Goal: Information Seeking & Learning: Learn about a topic

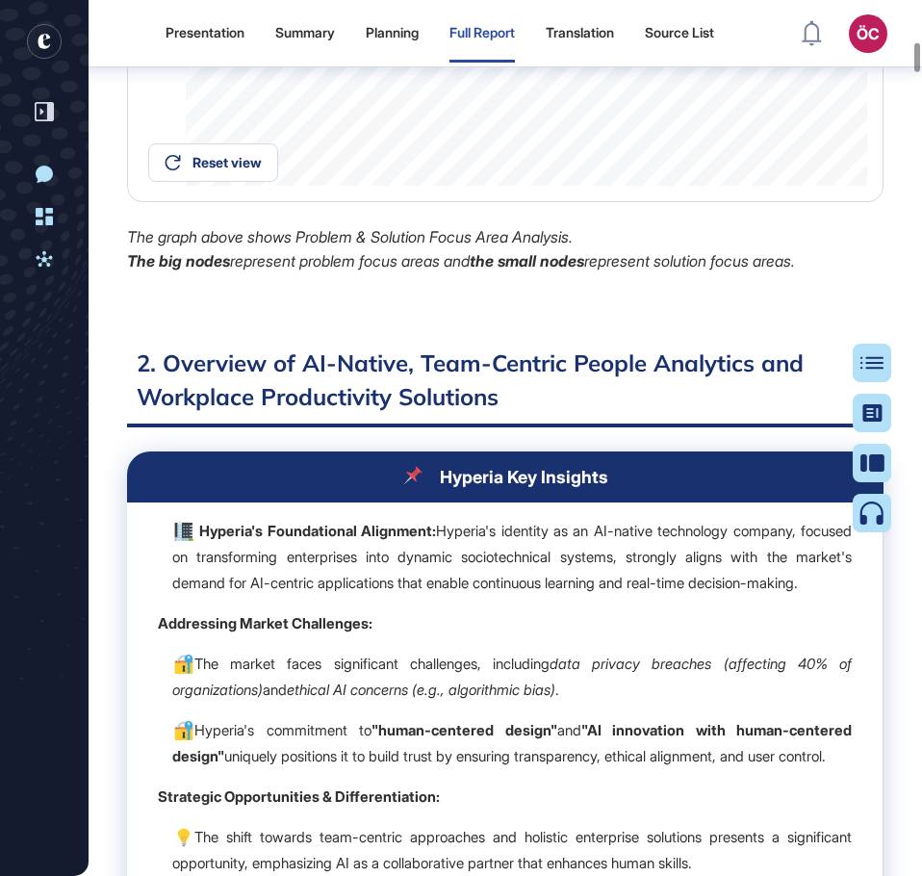
scroll to position [7328, 0]
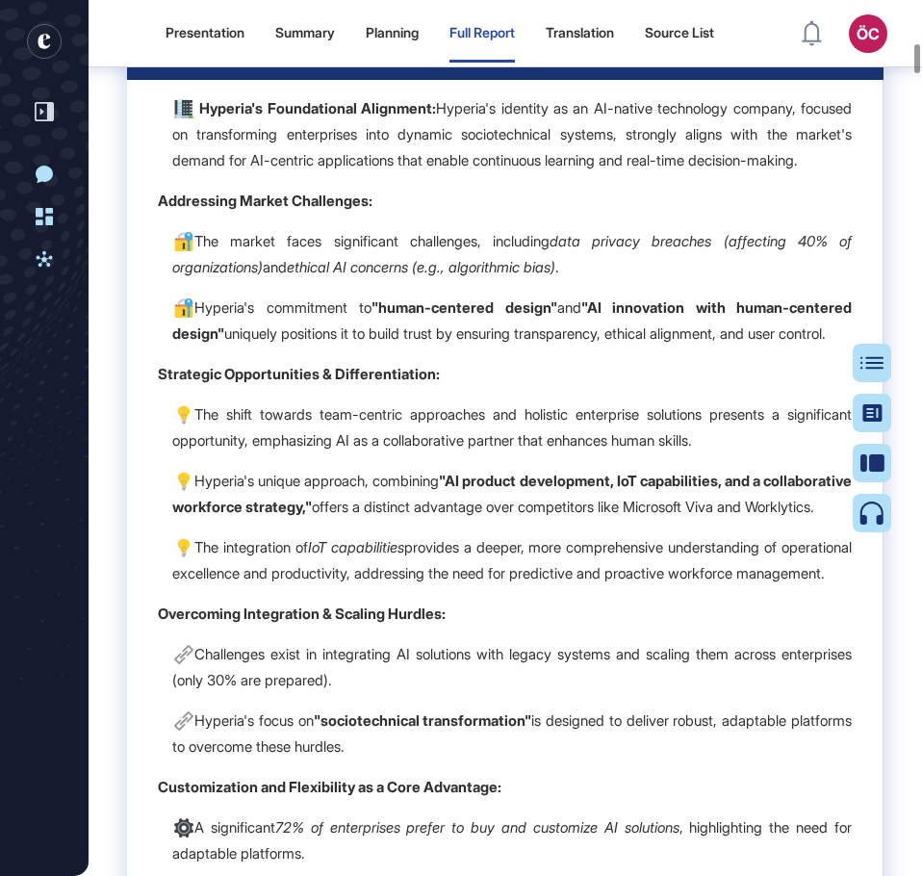
click at [412, 520] on p "Hyperia's unique approach, combining "AI product development, IoT capabilities,…" at bounding box center [512, 494] width 680 height 52
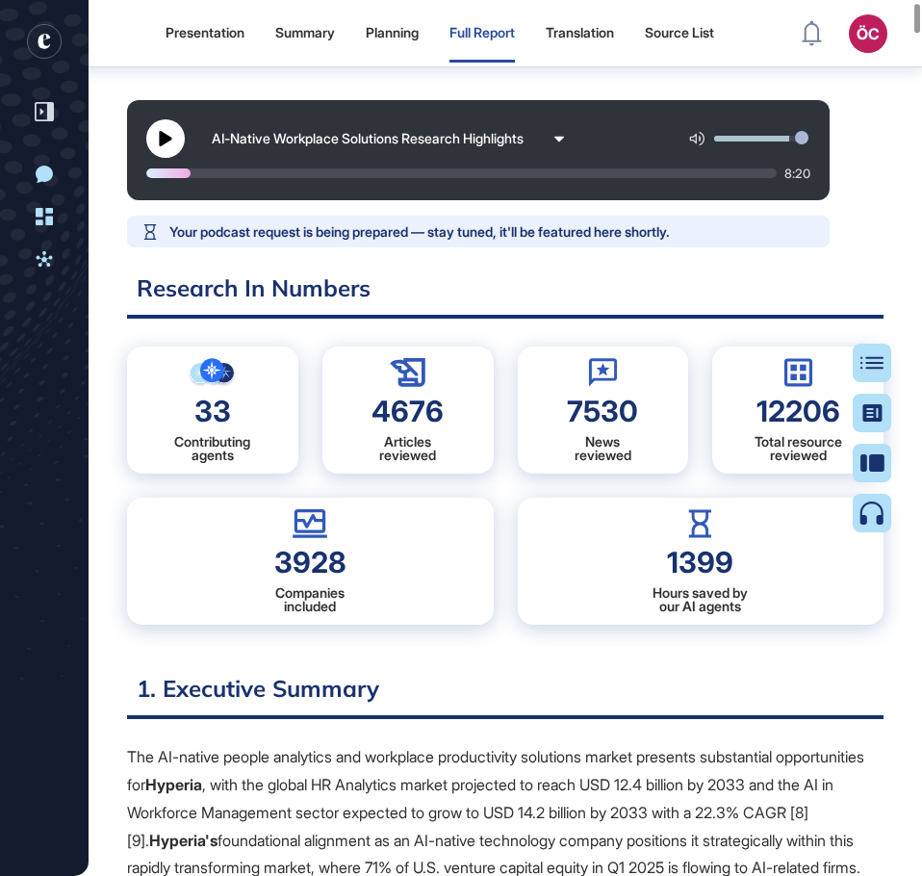
scroll to position [0, 0]
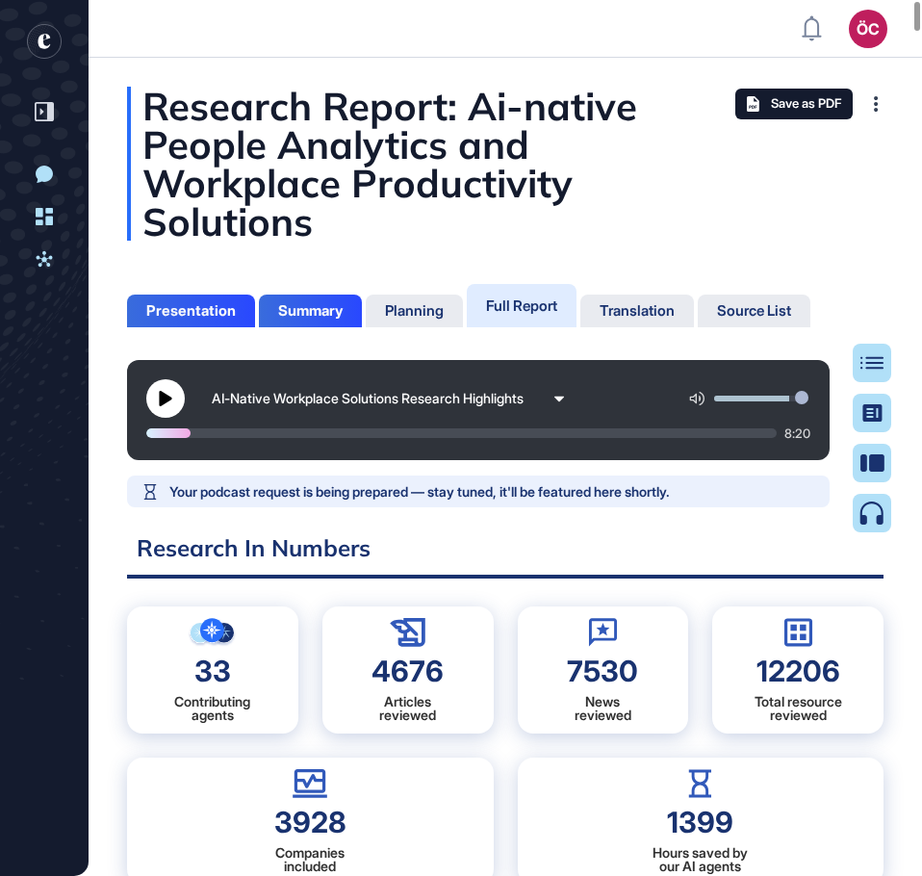
click at [632, 436] on div at bounding box center [461, 434] width 631 height 10
click at [179, 402] on button at bounding box center [165, 398] width 39 height 39
click at [690, 434] on div at bounding box center [463, 434] width 634 height 10
drag, startPoint x: 170, startPoint y: 392, endPoint x: 115, endPoint y: 428, distance: 66.2
click at [169, 394] on icon at bounding box center [165, 398] width 13 height 15
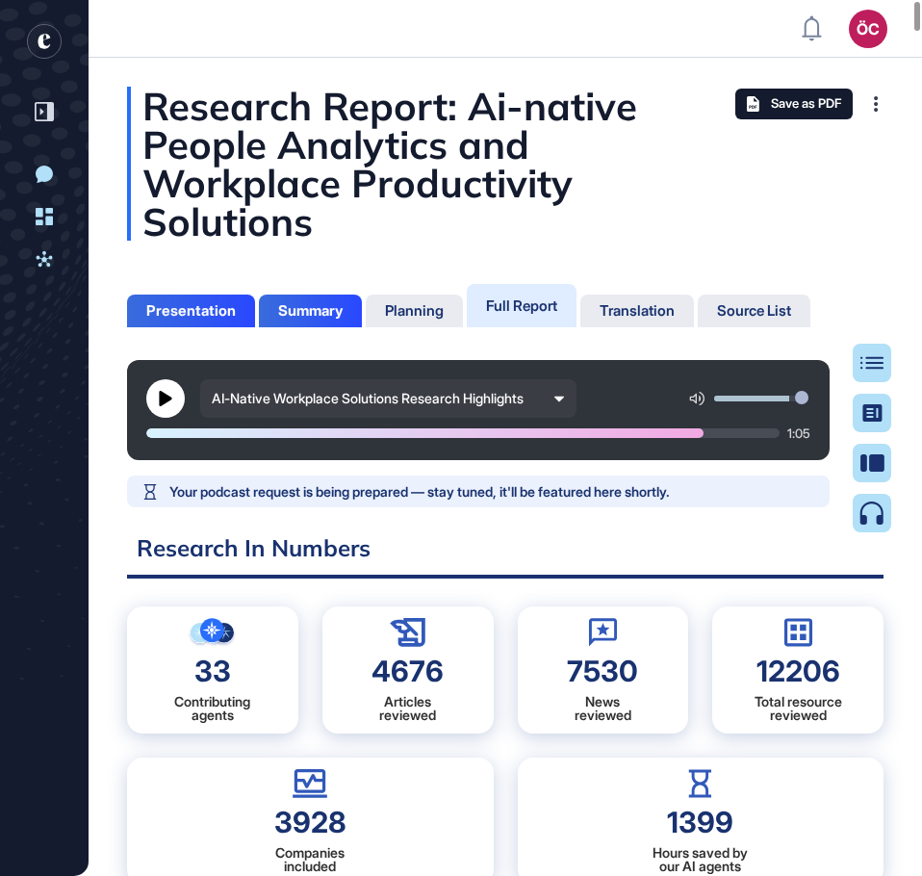
click at [563, 402] on icon at bounding box center [560, 399] width 11 height 11
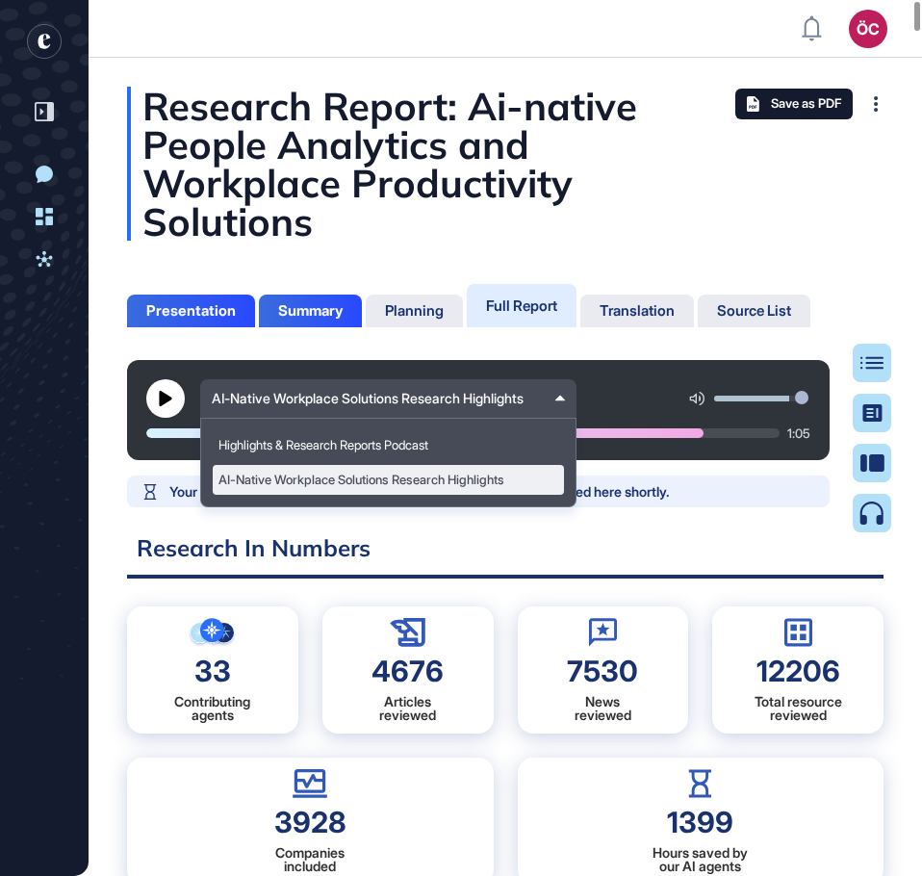
click at [614, 401] on div "AI-Native Workplace Solutions Research Highlights" at bounding box center [478, 398] width 664 height 39
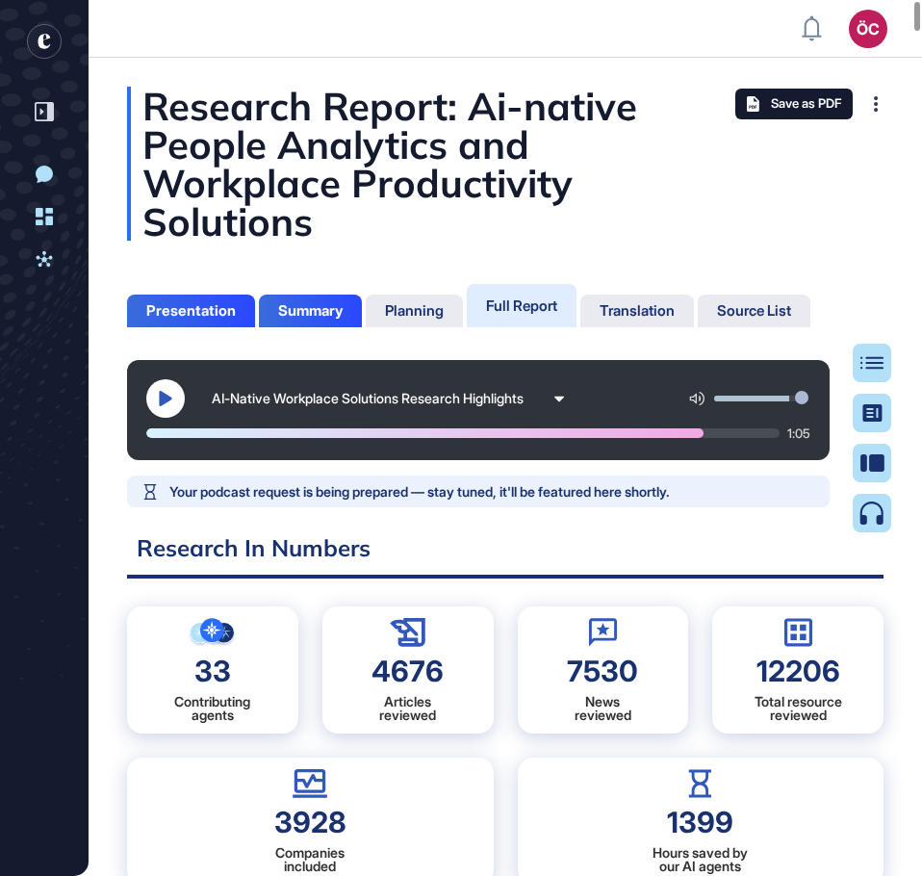
click at [154, 393] on button at bounding box center [165, 398] width 39 height 39
click at [684, 432] on div at bounding box center [426, 434] width 561 height 10
click at [165, 405] on icon at bounding box center [165, 398] width 15 height 15
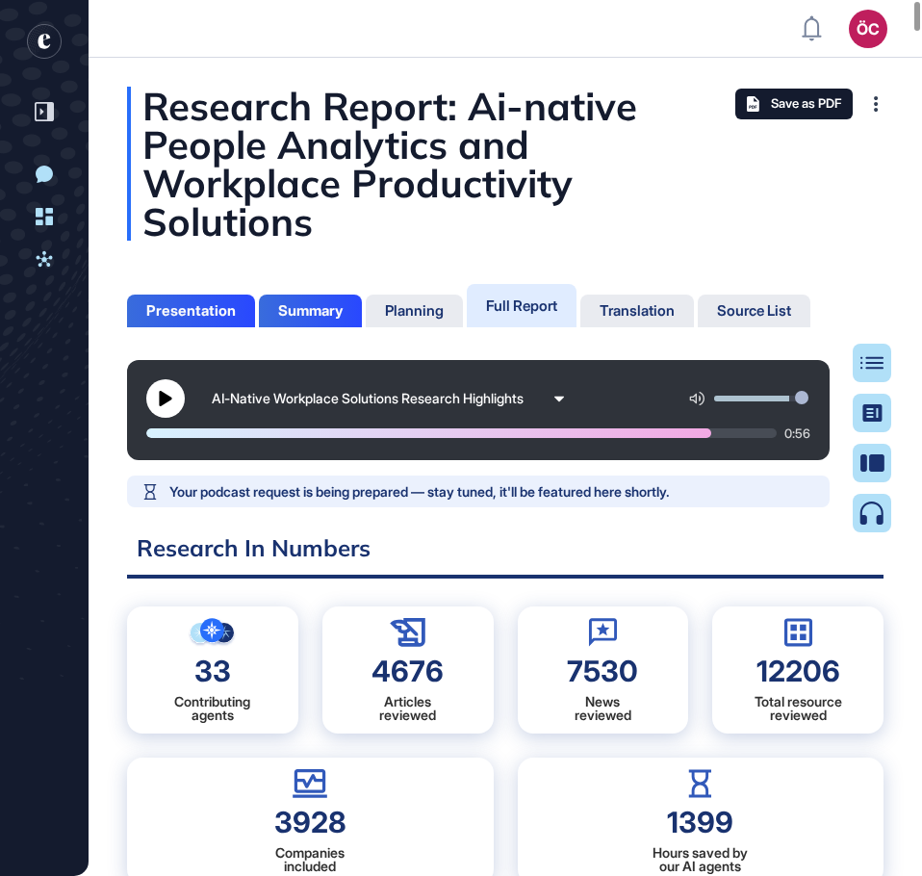
click at [165, 405] on icon at bounding box center [165, 398] width 15 height 15
click at [700, 434] on div at bounding box center [431, 434] width 571 height 10
click at [154, 400] on button at bounding box center [165, 398] width 39 height 39
click at [170, 401] on icon at bounding box center [165, 398] width 13 height 15
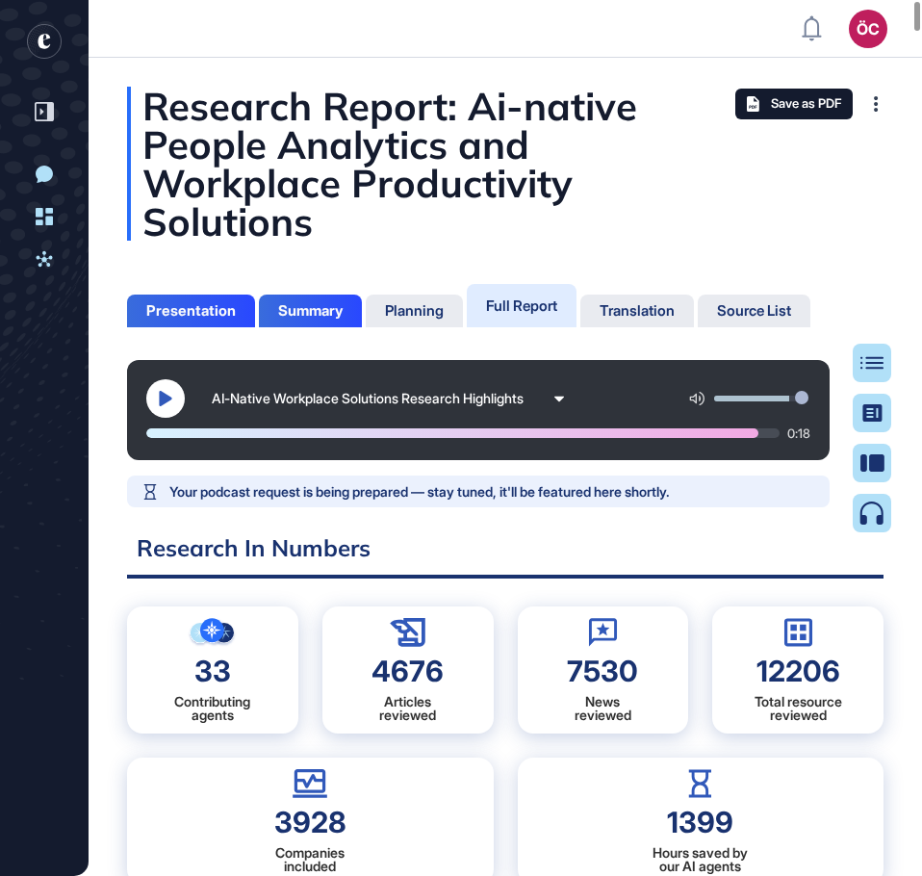
click at [178, 403] on button at bounding box center [165, 398] width 39 height 39
